Goal: Task Accomplishment & Management: Use online tool/utility

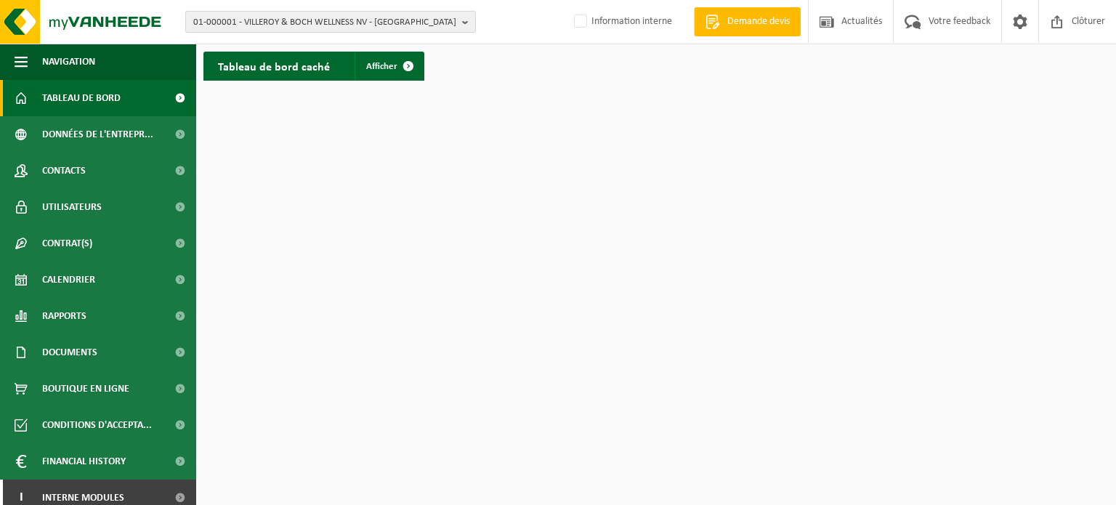
click at [468, 23] on b "button" at bounding box center [468, 22] width 13 height 20
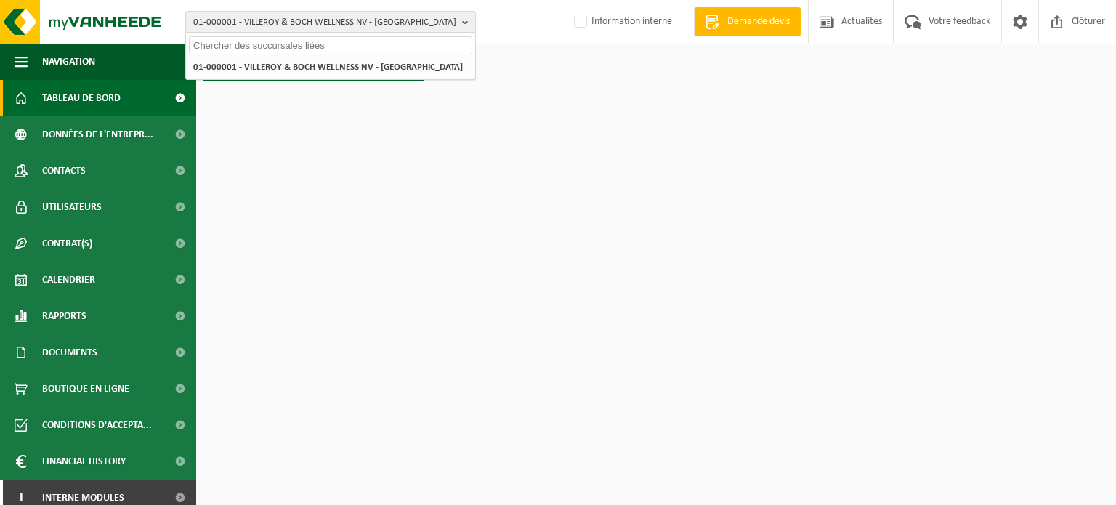
click at [311, 52] on input "text" at bounding box center [330, 45] width 283 height 18
paste input "01-092463"
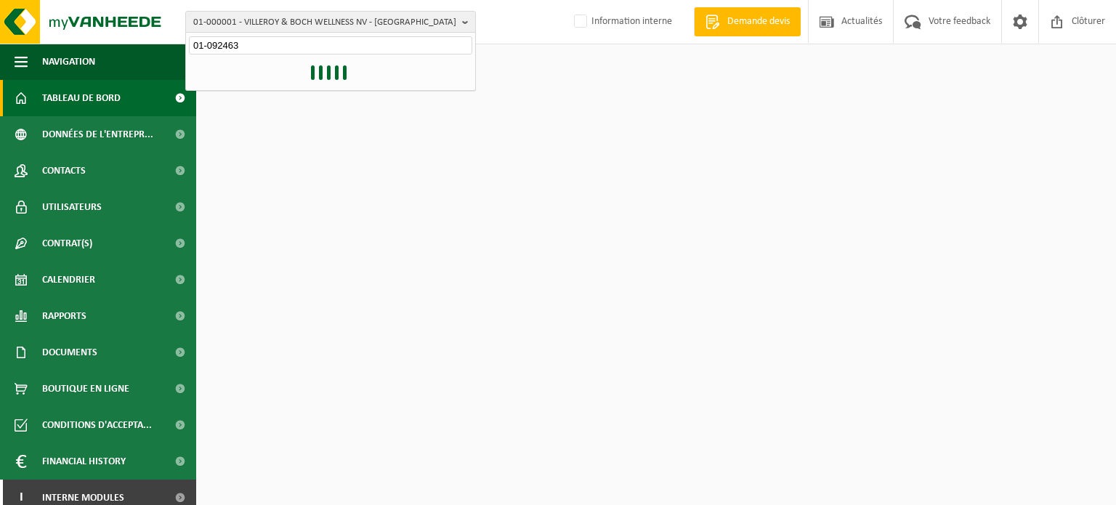
type input "01-092463"
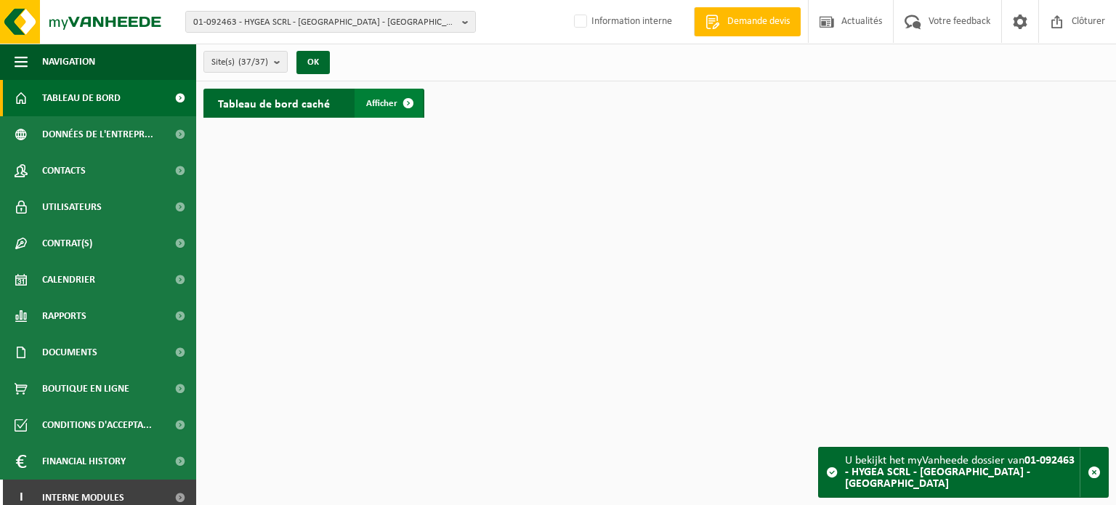
click at [381, 104] on span "Afficher" at bounding box center [381, 103] width 31 height 9
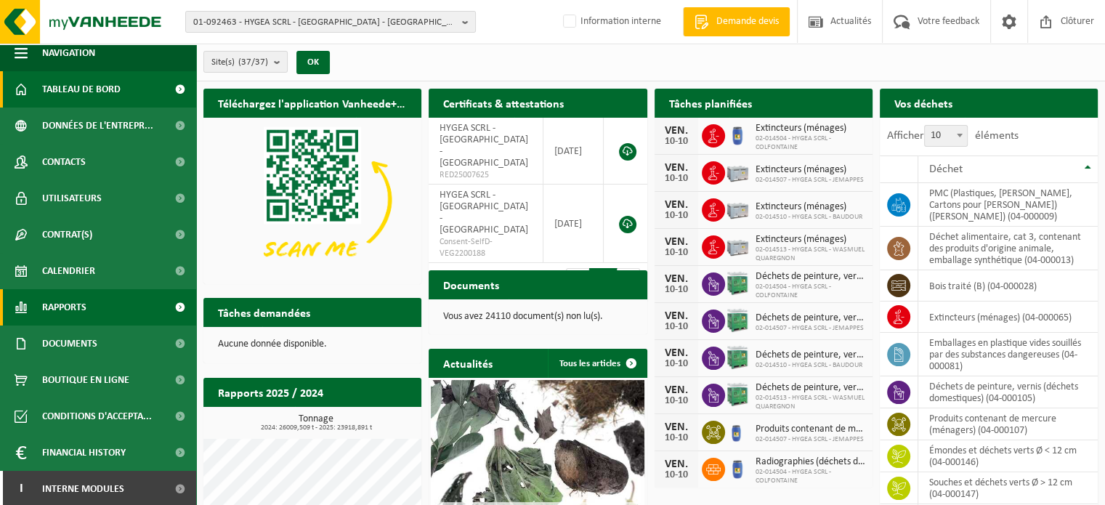
scroll to position [11, 0]
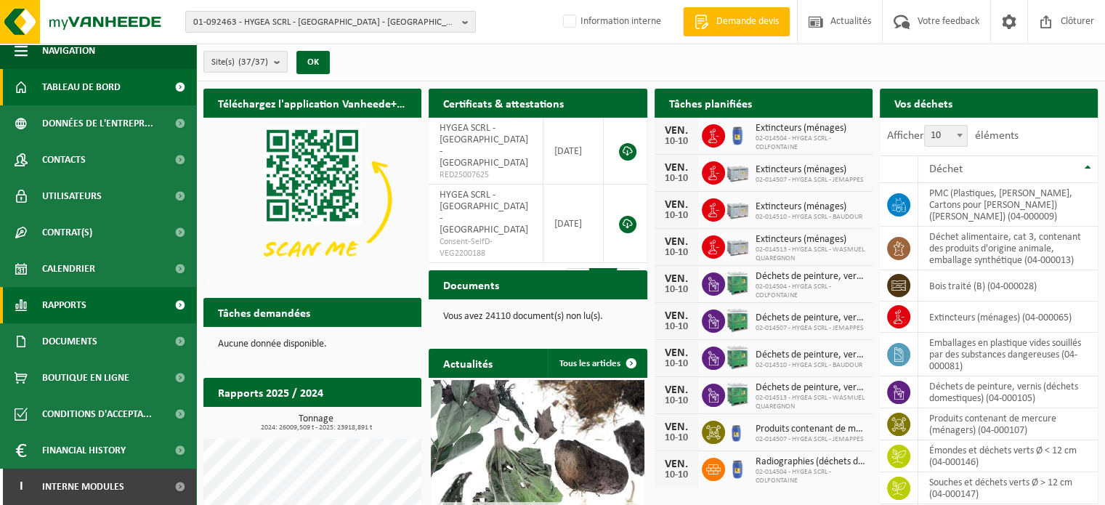
click at [81, 309] on span "Rapports" at bounding box center [64, 305] width 44 height 36
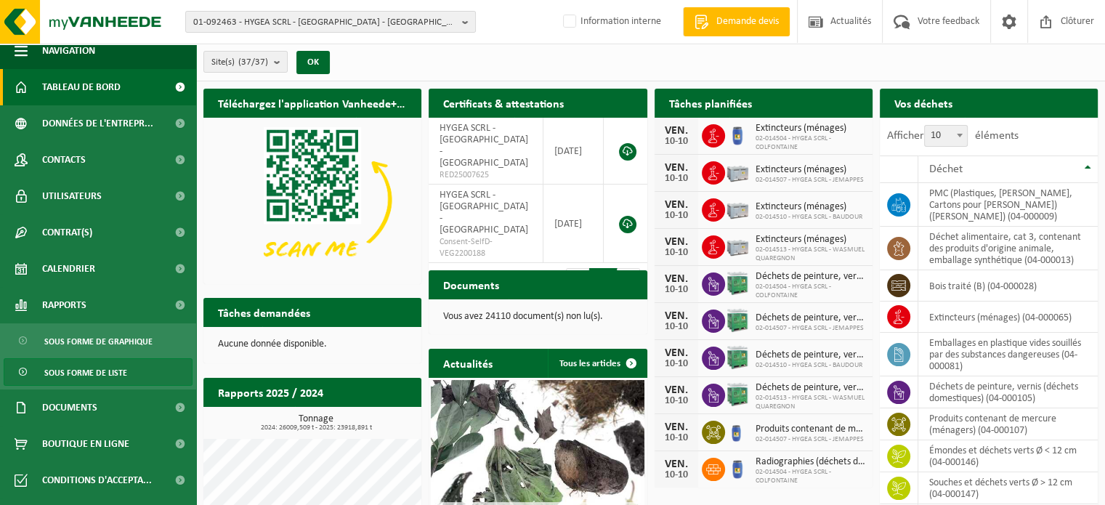
click at [78, 363] on span "Sous forme de liste" at bounding box center [85, 373] width 83 height 28
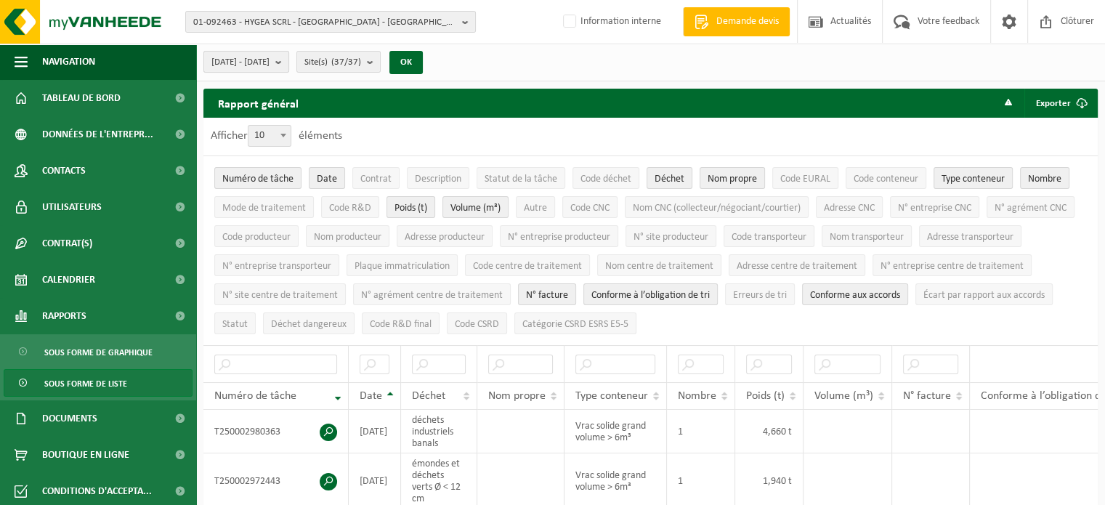
click at [289, 66] on button "[DATE] - [DATE]" at bounding box center [246, 62] width 86 height 22
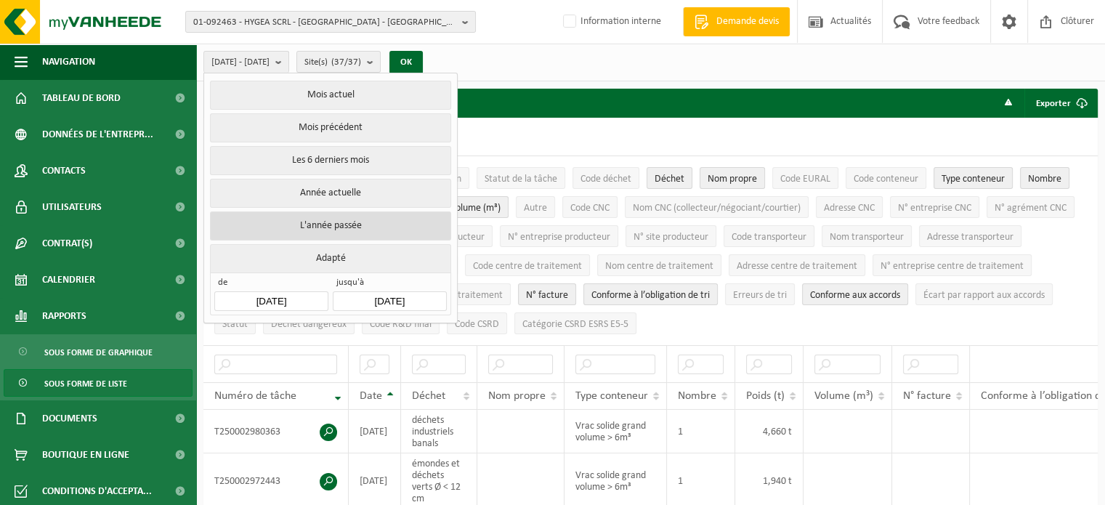
click at [317, 226] on button "L'année passée" at bounding box center [330, 225] width 240 height 29
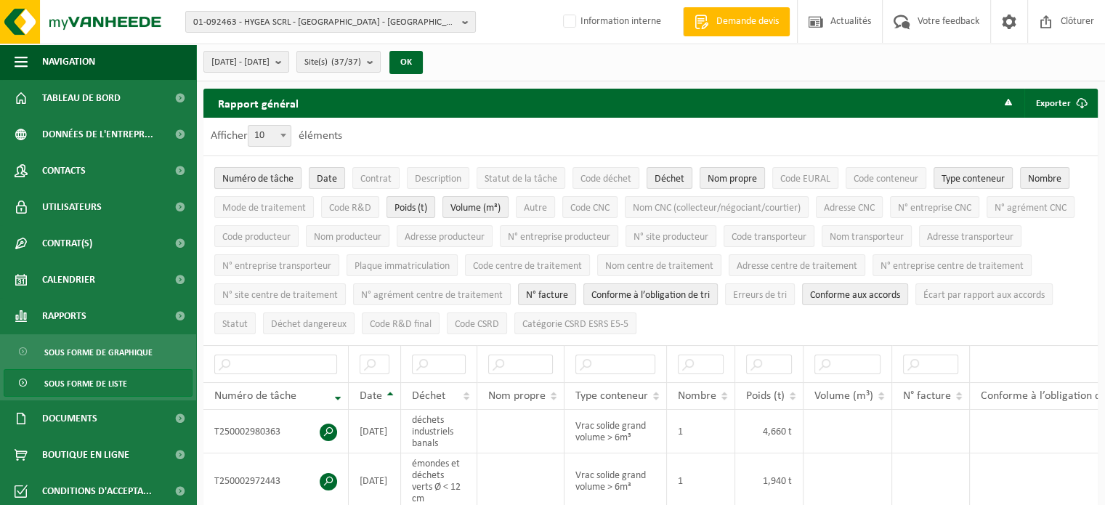
click at [250, 174] on span "Numéro de tâche" at bounding box center [257, 179] width 71 height 11
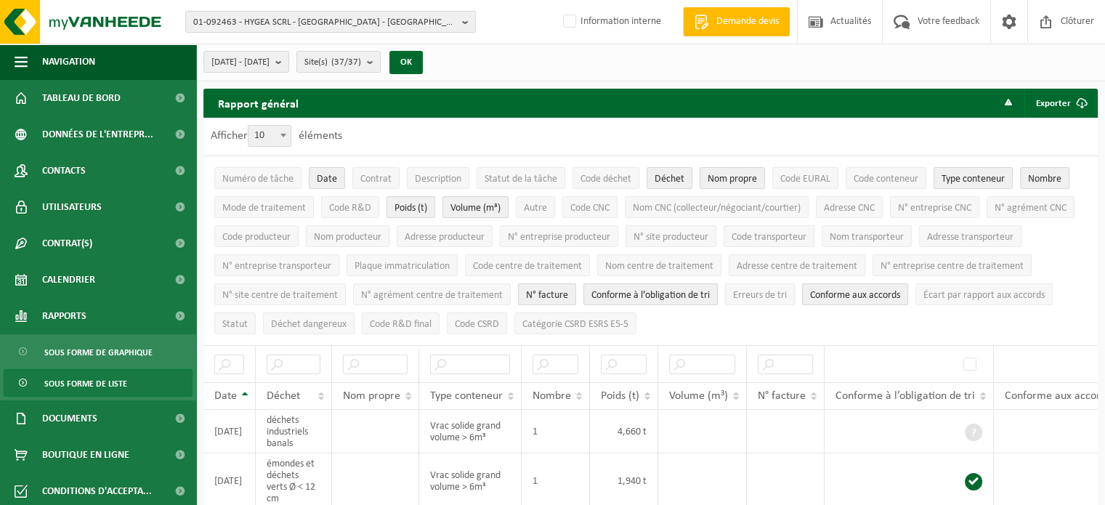
click at [474, 203] on span "Volume (m³)" at bounding box center [475, 208] width 50 height 11
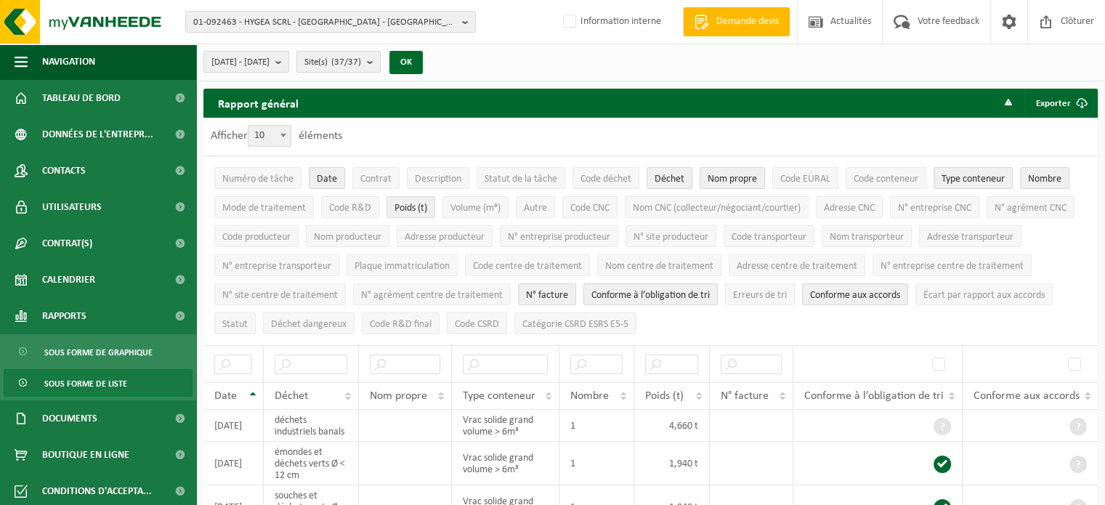
click at [713, 174] on span "Nom propre" at bounding box center [732, 179] width 49 height 11
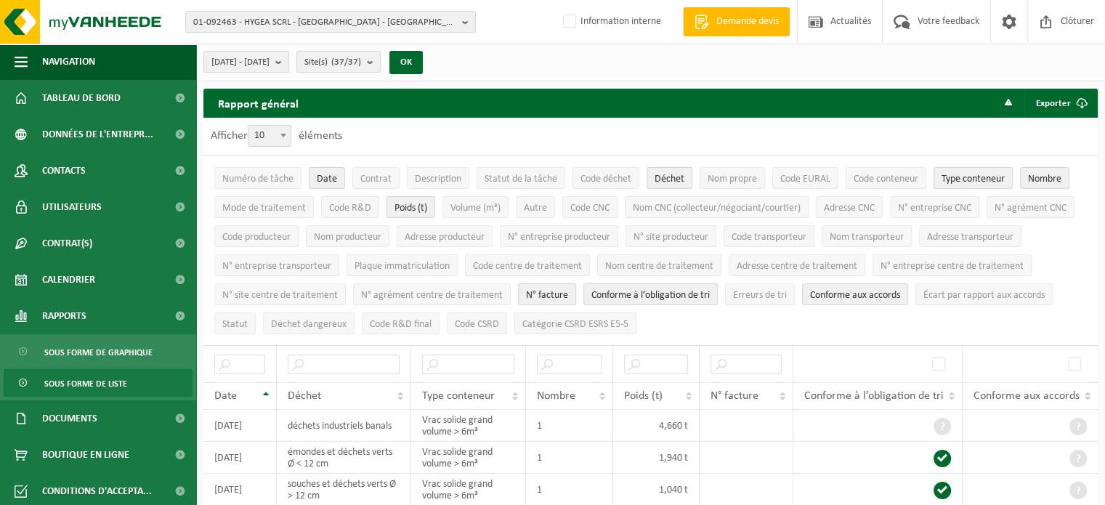
click at [1000, 175] on span "Type conteneur" at bounding box center [972, 179] width 63 height 11
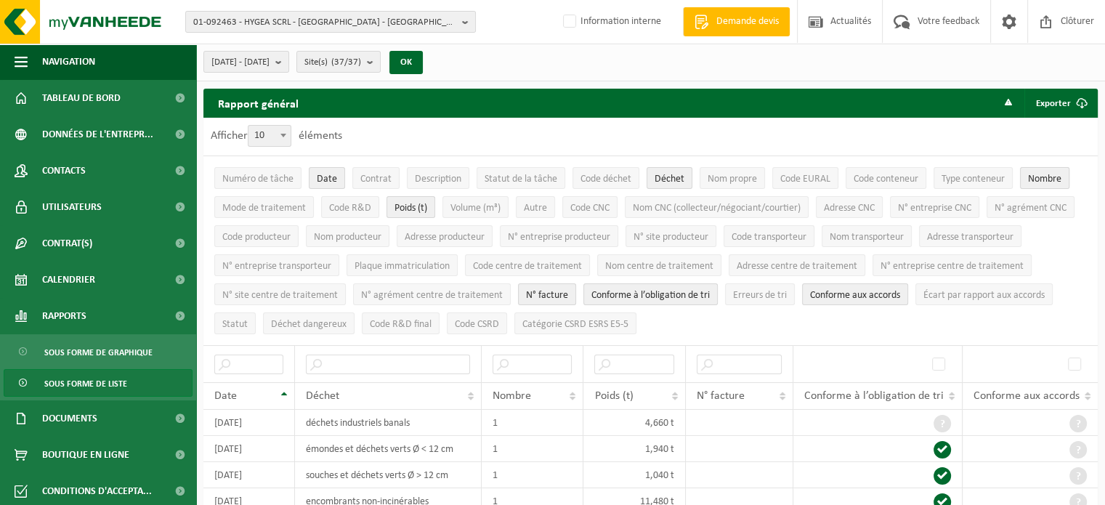
click at [1045, 174] on span "Nombre" at bounding box center [1044, 179] width 33 height 11
click at [531, 290] on span "N° facture" at bounding box center [547, 295] width 42 height 11
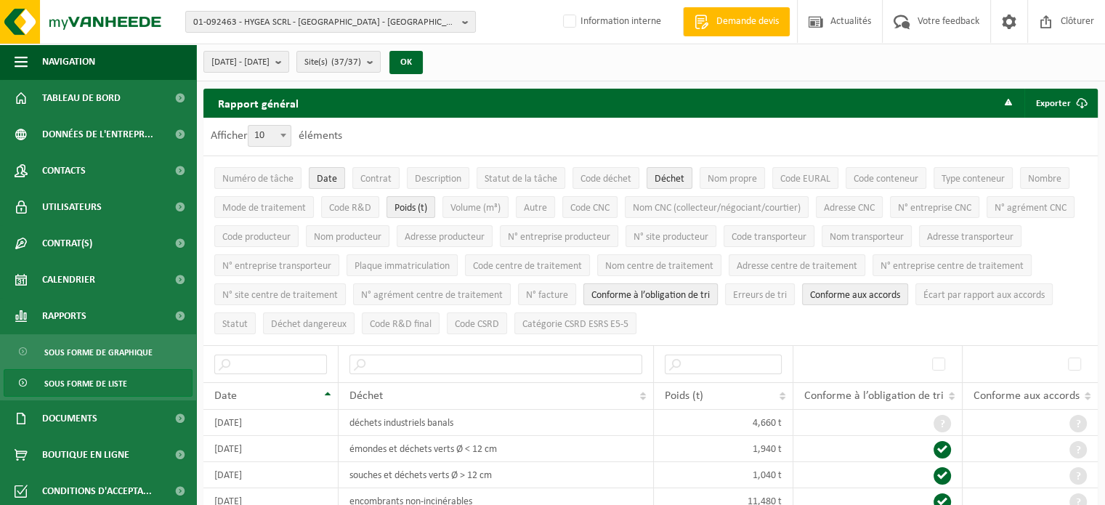
click at [620, 290] on span "Conforme à l’obligation de tri" at bounding box center [650, 295] width 118 height 11
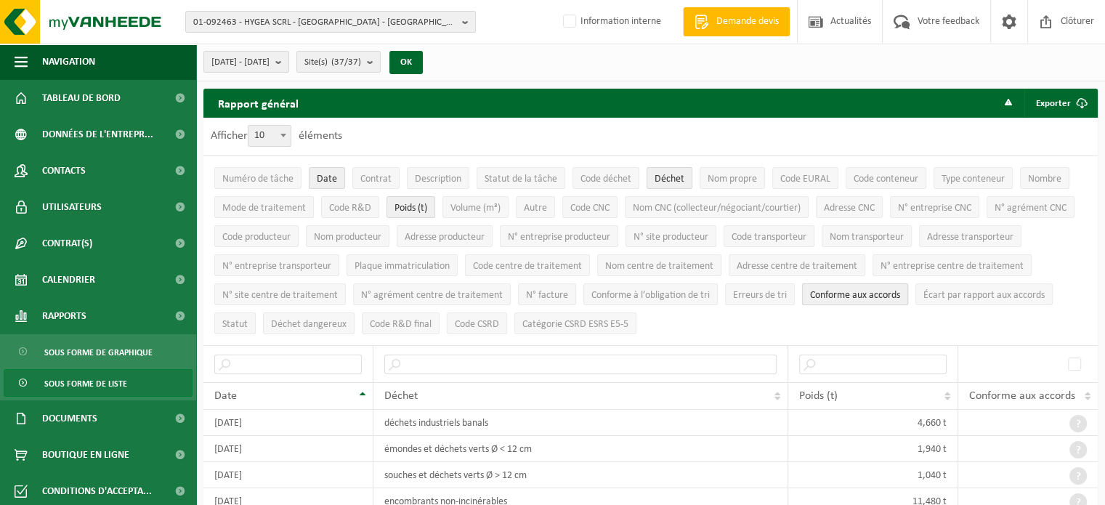
click at [872, 292] on span "Conforme aux accords" at bounding box center [855, 295] width 90 height 11
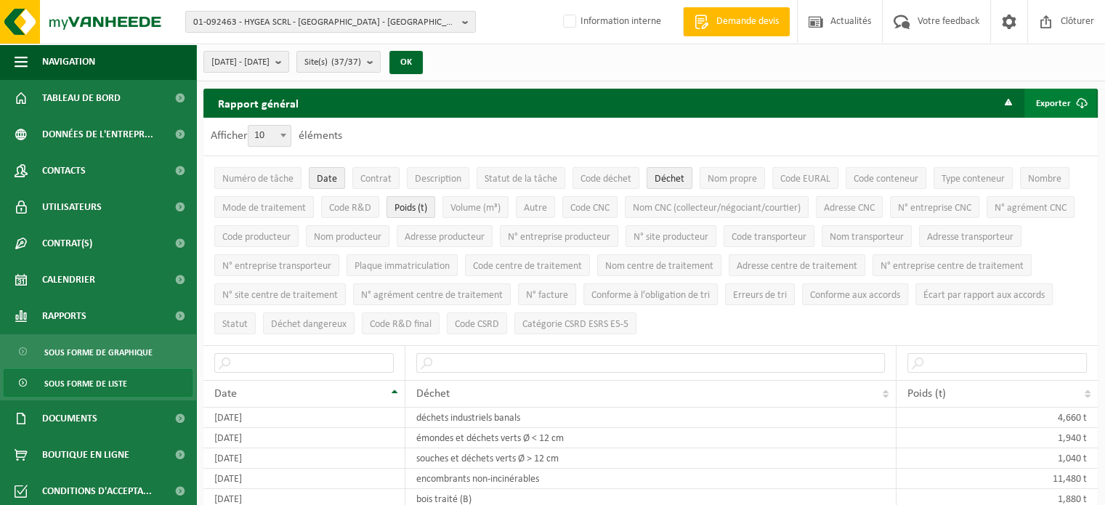
click at [1058, 108] on button "Exporter" at bounding box center [1060, 103] width 72 height 29
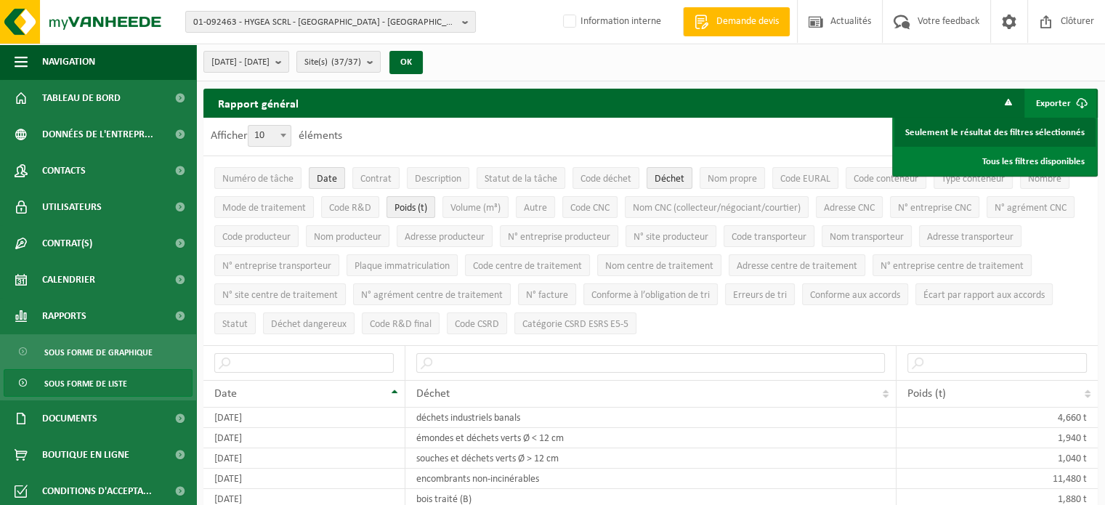
click at [1046, 124] on link "Seulement le résultat des filtres sélectionnés" at bounding box center [994, 132] width 201 height 29
